Goal: Check status

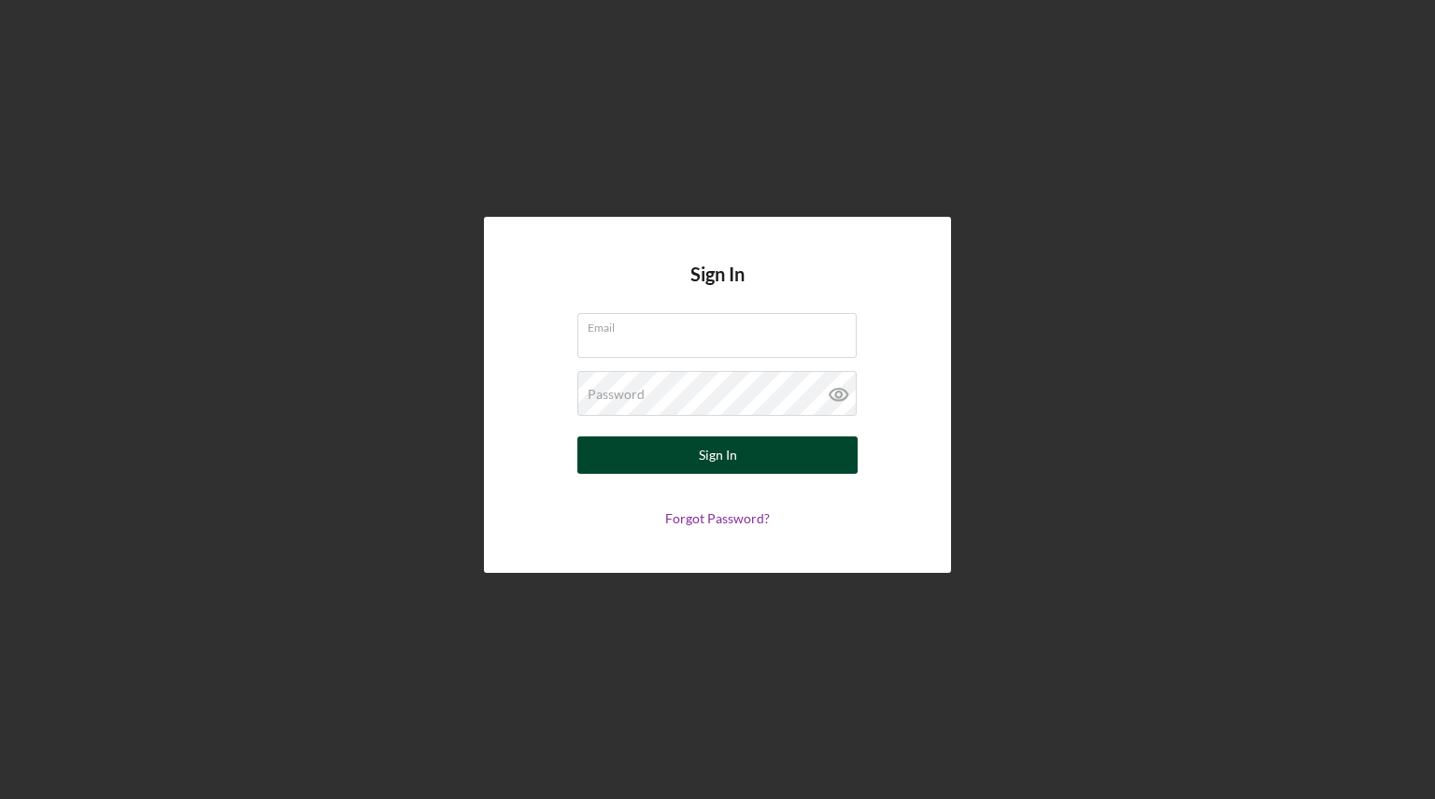
type input "[EMAIL_ADDRESS][DOMAIN_NAME]"
click at [776, 462] on button "Sign In" at bounding box center [718, 454] width 280 height 37
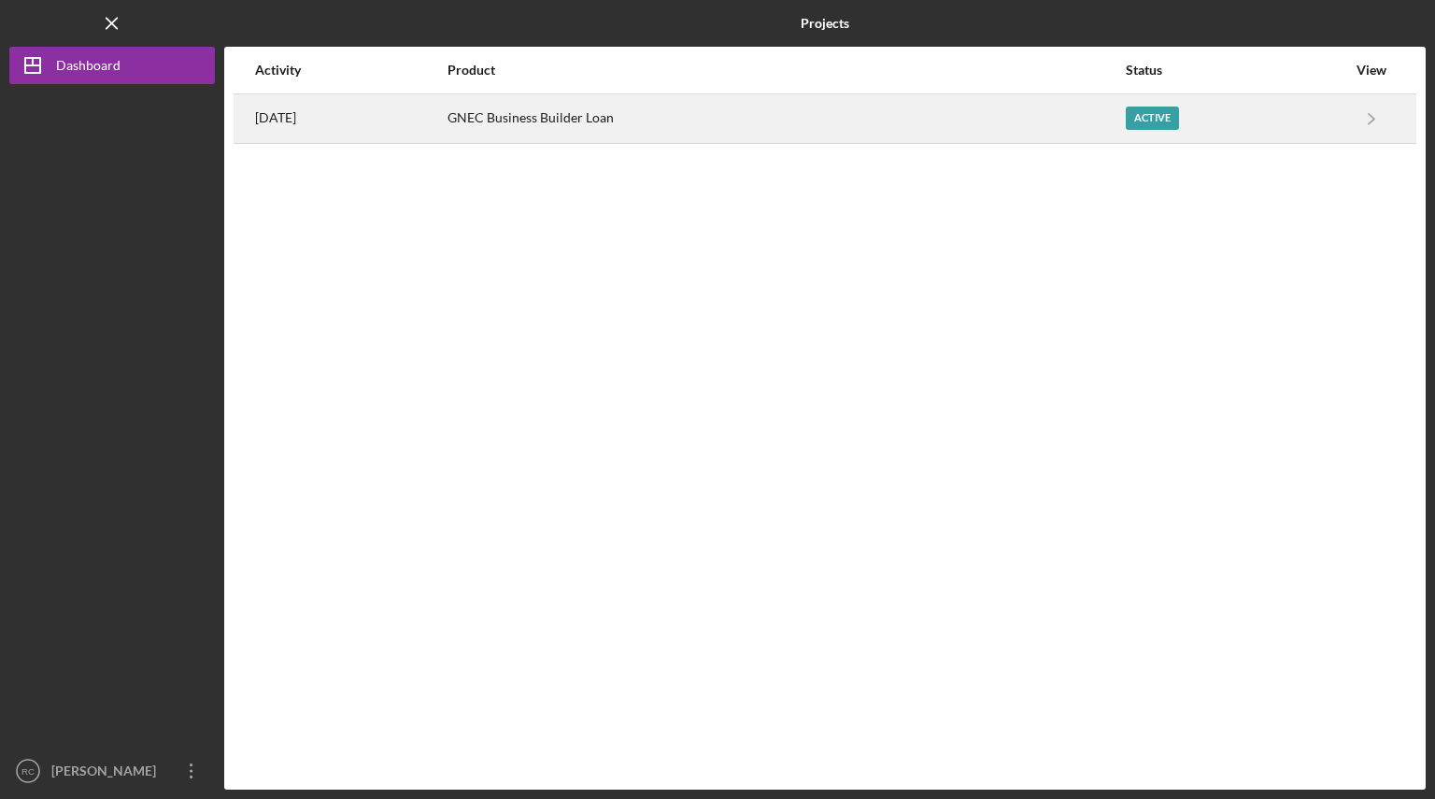
click at [1148, 113] on div "Active" at bounding box center [1152, 118] width 53 height 23
